Goal: Book appointment/travel/reservation

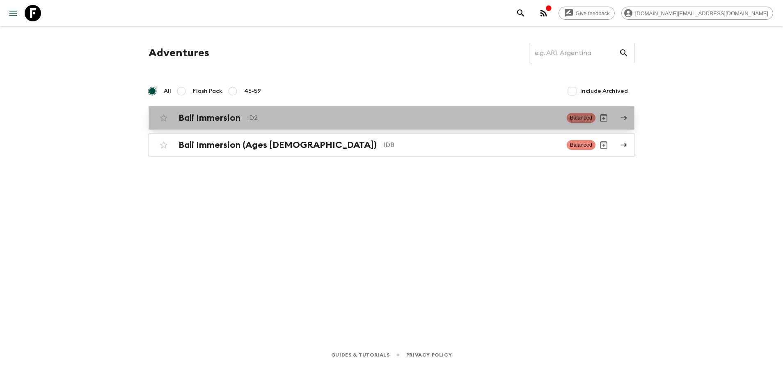
click at [238, 109] on link "Bali Immersion ID2 Balanced" at bounding box center [392, 118] width 486 height 24
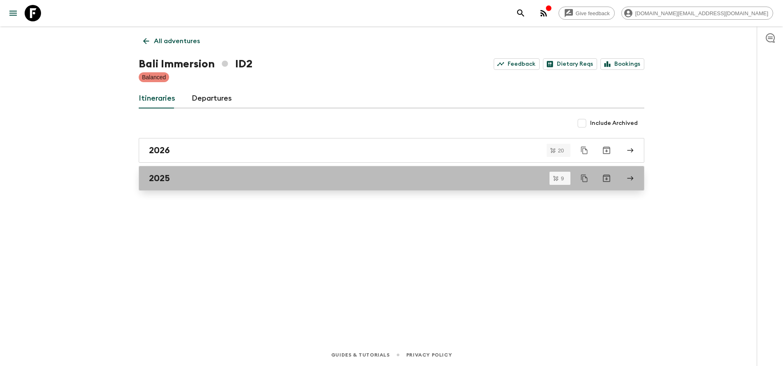
click at [291, 183] on link "2025" at bounding box center [392, 178] width 506 height 25
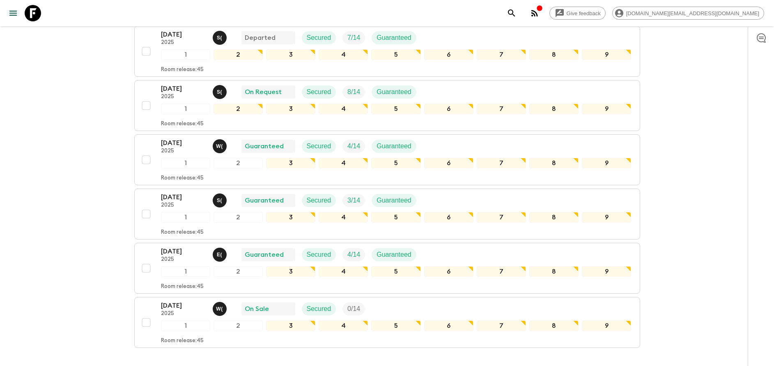
scroll to position [353, 0]
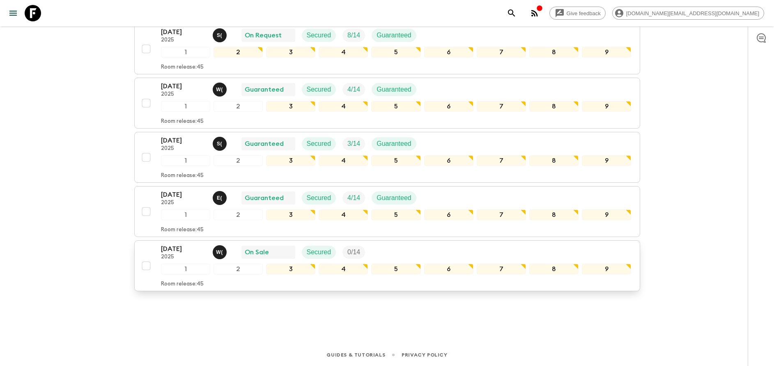
click at [170, 253] on p "[DATE]" at bounding box center [183, 249] width 45 height 10
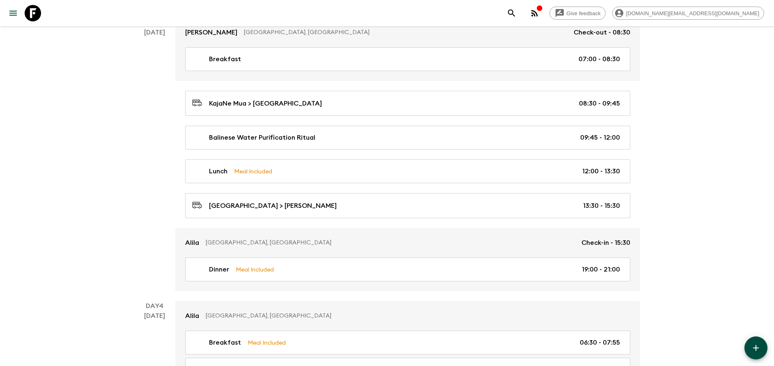
scroll to position [619, 0]
